Goal: Transaction & Acquisition: Book appointment/travel/reservation

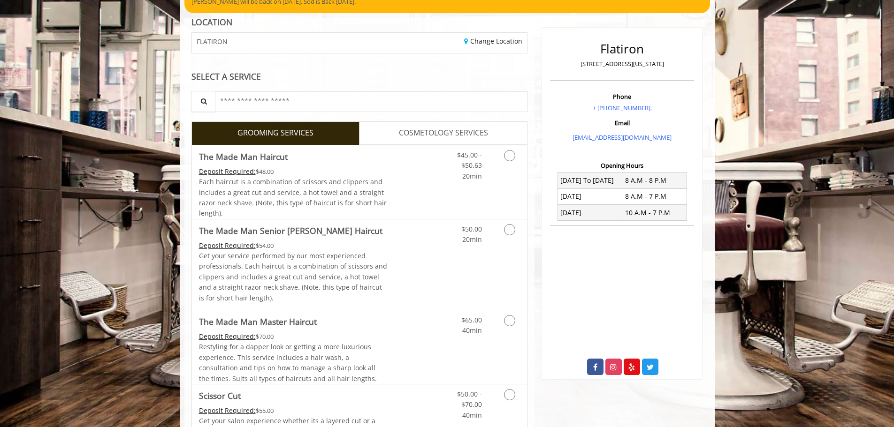
scroll to position [95, 0]
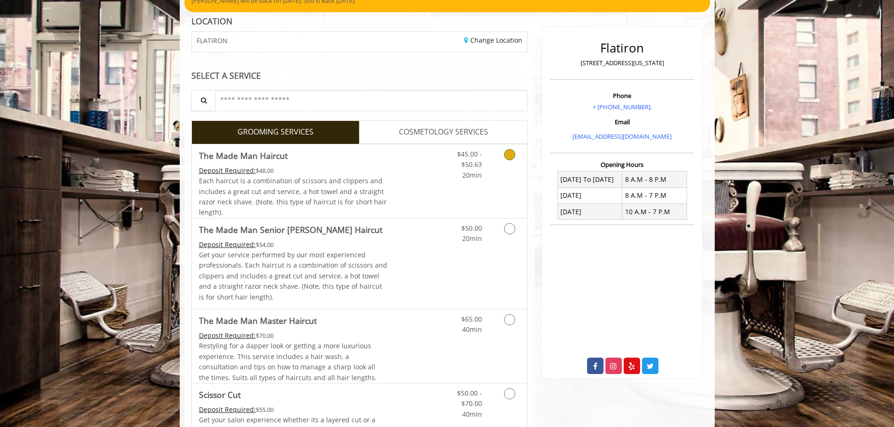
click at [510, 158] on icon "Grooming services" at bounding box center [509, 154] width 11 height 11
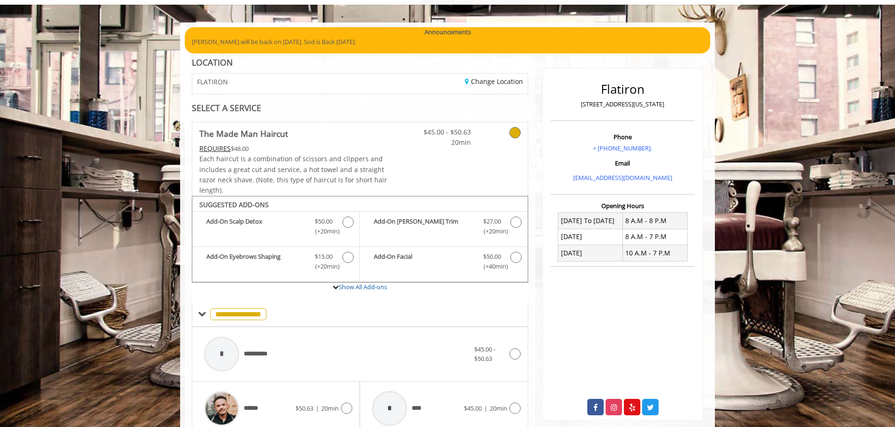
scroll to position [54, 0]
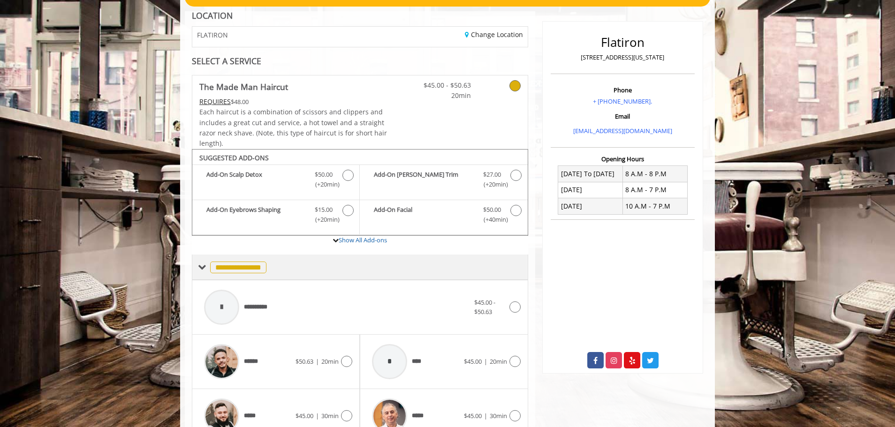
click at [250, 258] on div "**********" at bounding box center [360, 267] width 336 height 25
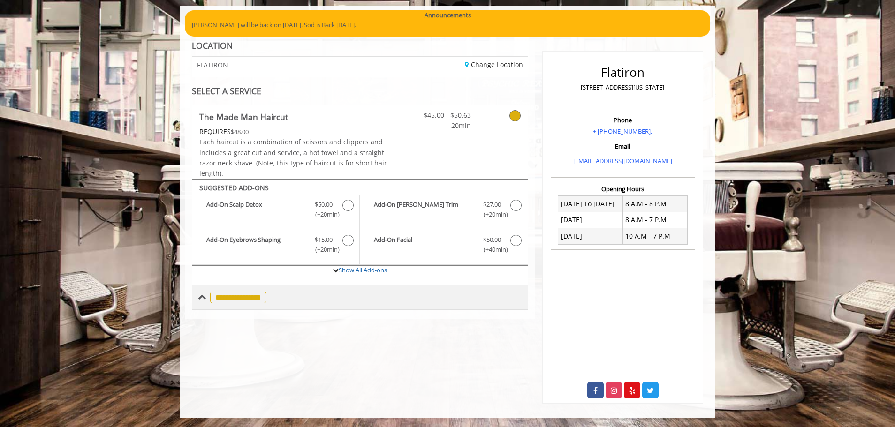
click at [249, 298] on span "**********" at bounding box center [238, 298] width 56 height 12
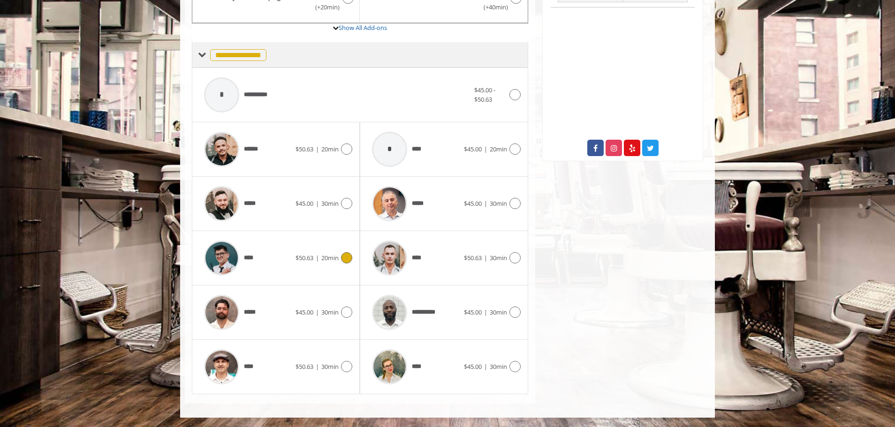
scroll to position [0, 0]
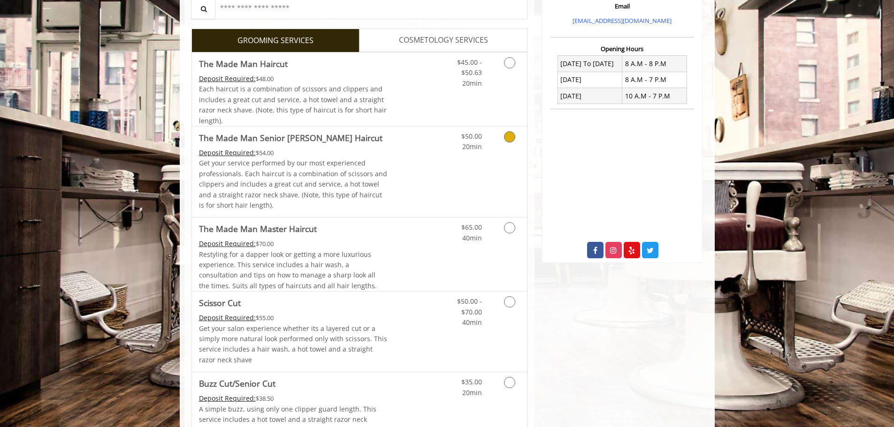
scroll to position [155, 0]
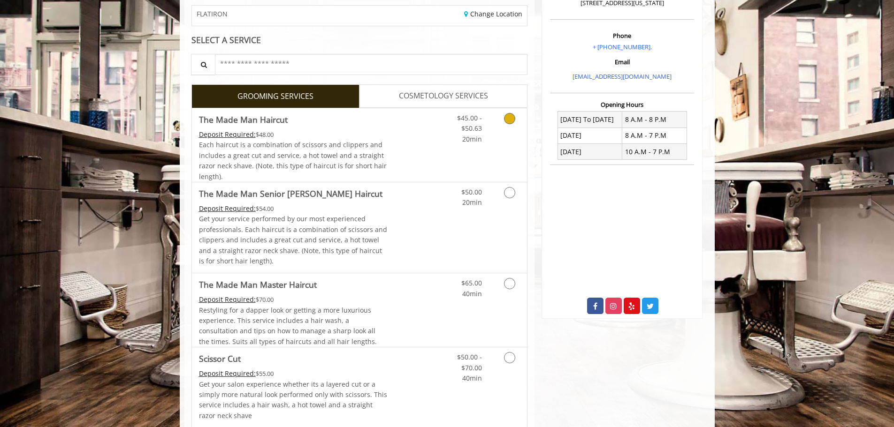
click at [503, 126] on link "Grooming services" at bounding box center [508, 126] width 24 height 36
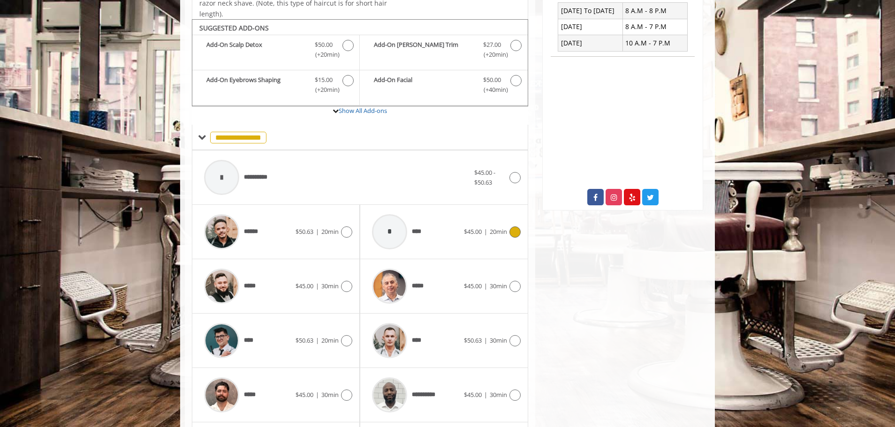
scroll to position [346, 0]
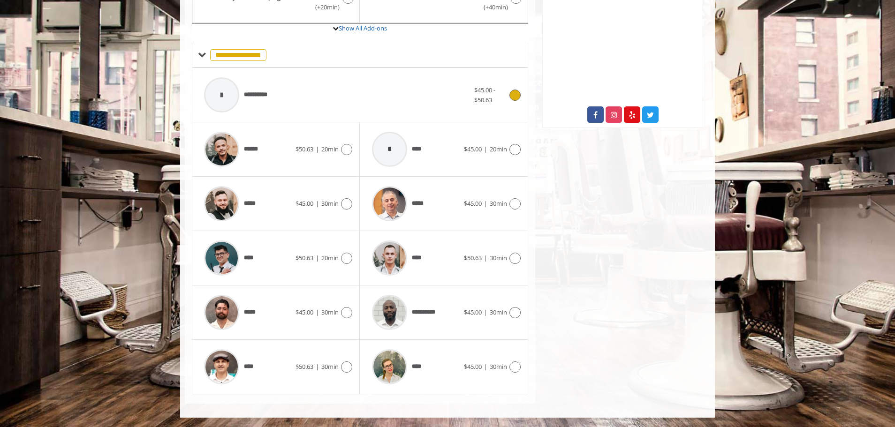
click at [518, 91] on icon at bounding box center [514, 95] width 11 height 11
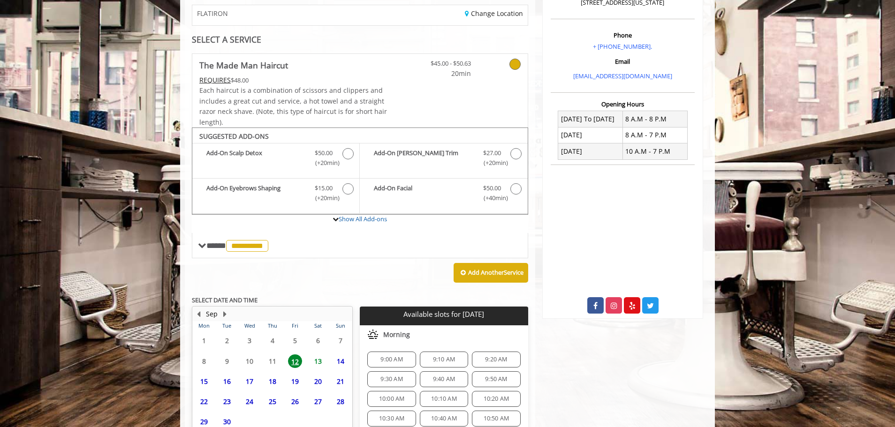
scroll to position [242, 0]
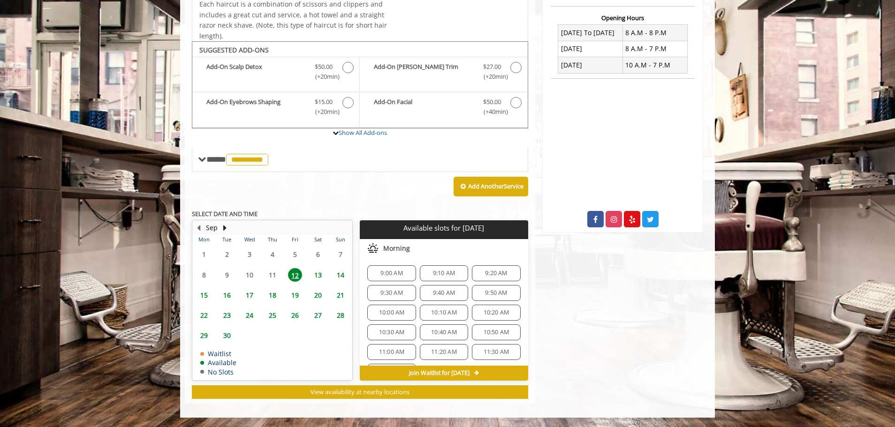
click at [341, 273] on span "14" at bounding box center [340, 275] width 14 height 14
click at [465, 371] on span "Join Waitlist for [DATE]" at bounding box center [439, 374] width 61 height 8
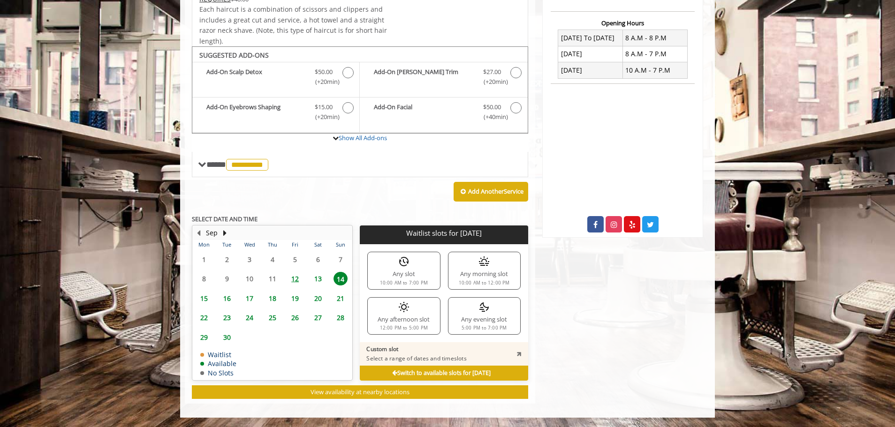
scroll to position [236, 0]
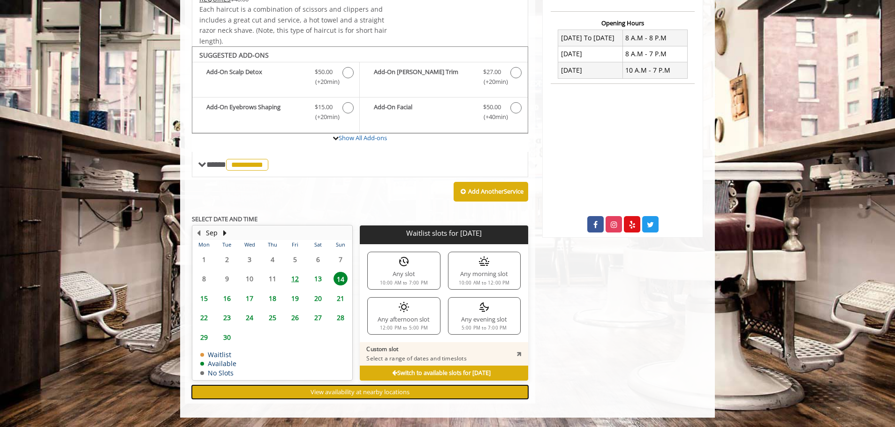
click at [417, 386] on button "View availability at nearby locations" at bounding box center [360, 393] width 336 height 14
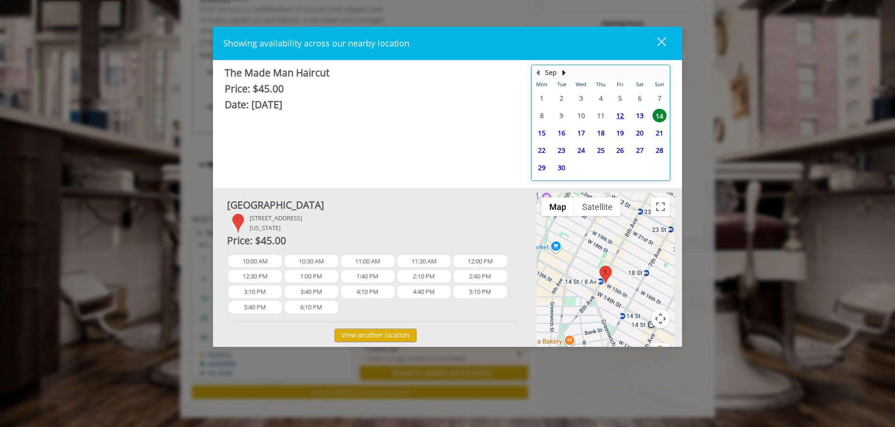
scroll to position [20, 0]
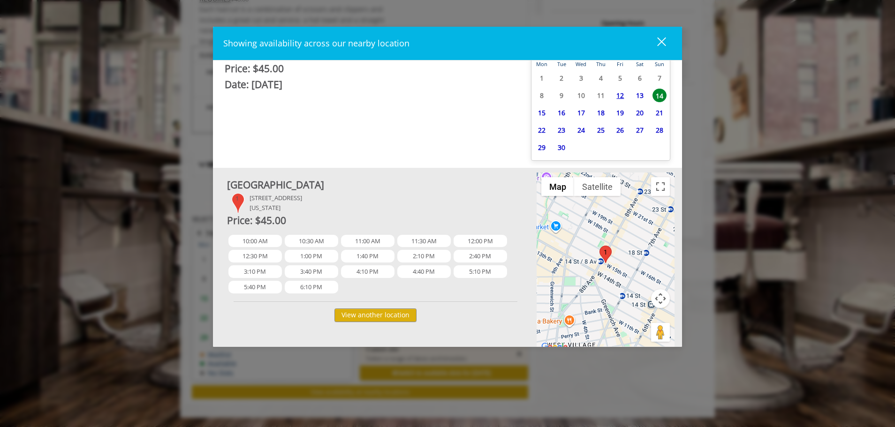
click at [178, 188] on div "Showing availability across our nearby location close The Made Man Haircut Pric…" at bounding box center [447, 213] width 895 height 427
click at [667, 44] on button "close" at bounding box center [656, 43] width 32 height 19
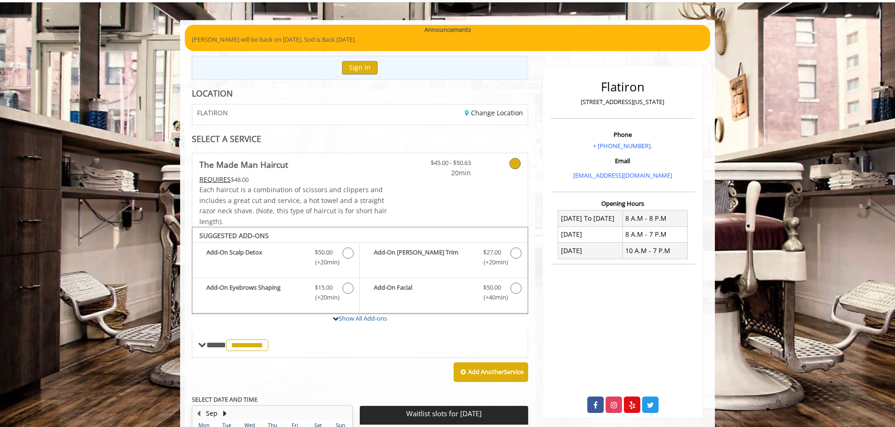
scroll to position [0, 0]
